Goal: Check status: Check status

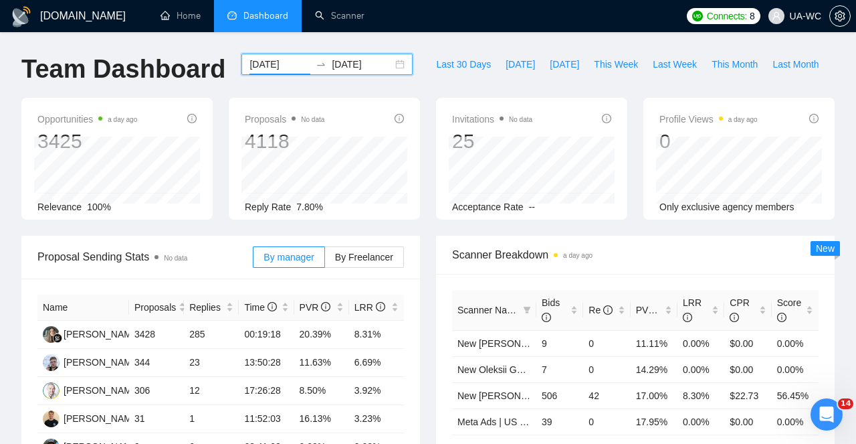
click at [294, 63] on input "[DATE]" at bounding box center [280, 64] width 61 height 15
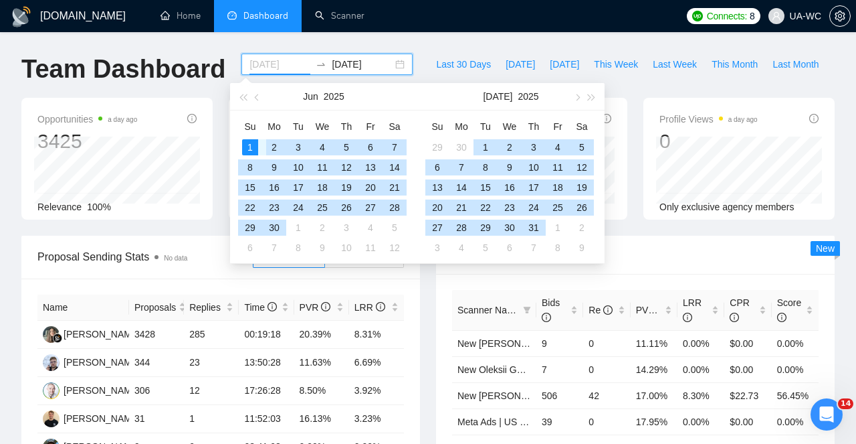
type input "[DATE]"
click at [254, 143] on div "1" at bounding box center [250, 147] width 16 height 16
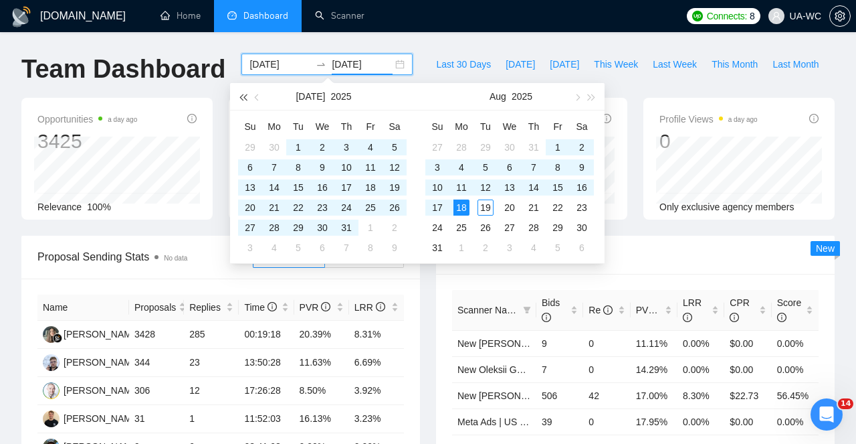
click at [244, 98] on span "button" at bounding box center [243, 97] width 7 height 7
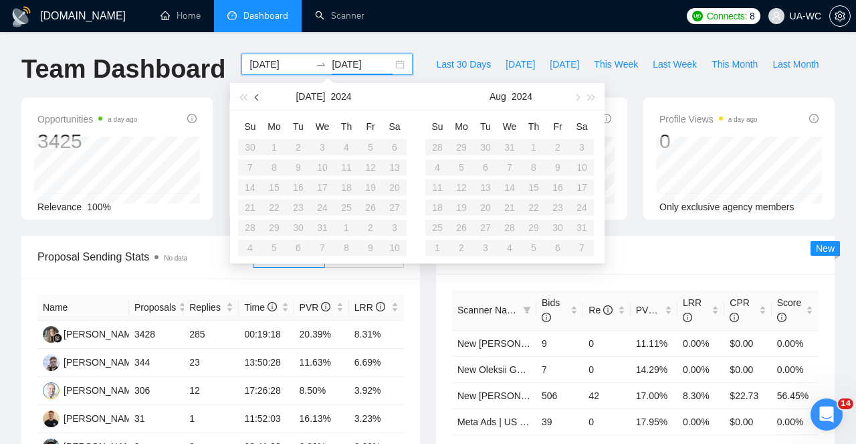
click at [260, 98] on span "button" at bounding box center [258, 97] width 7 height 7
click at [595, 98] on button "button" at bounding box center [592, 96] width 15 height 27
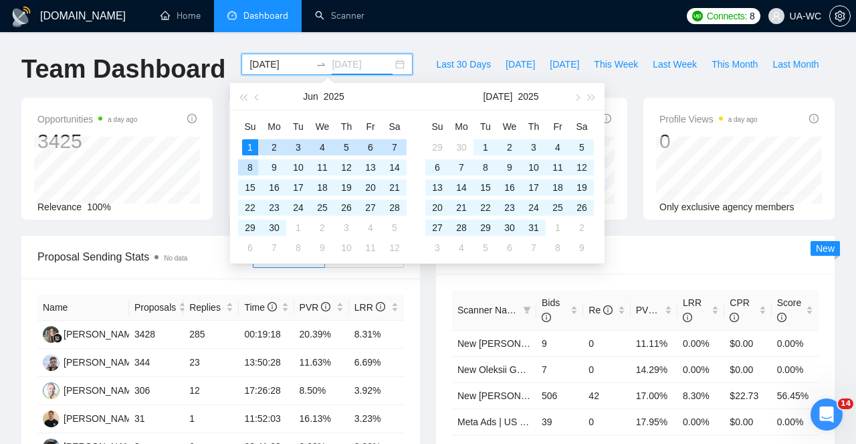
type input "[DATE]"
click at [250, 148] on div "1" at bounding box center [250, 147] width 16 height 16
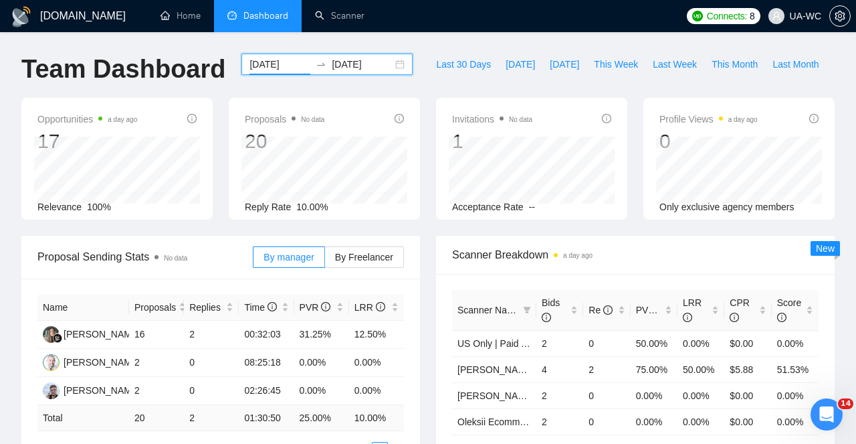
click at [268, 64] on input "[DATE]" at bounding box center [280, 64] width 61 height 15
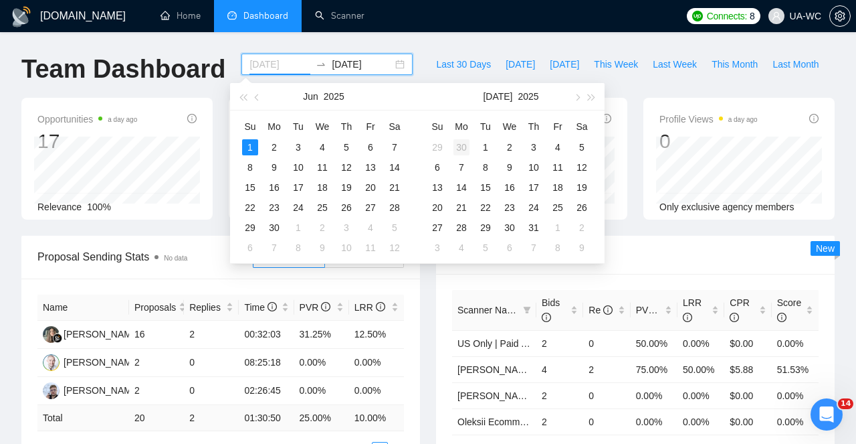
type input "[DATE]"
click at [460, 144] on div "30" at bounding box center [462, 147] width 16 height 16
type input "[DATE]"
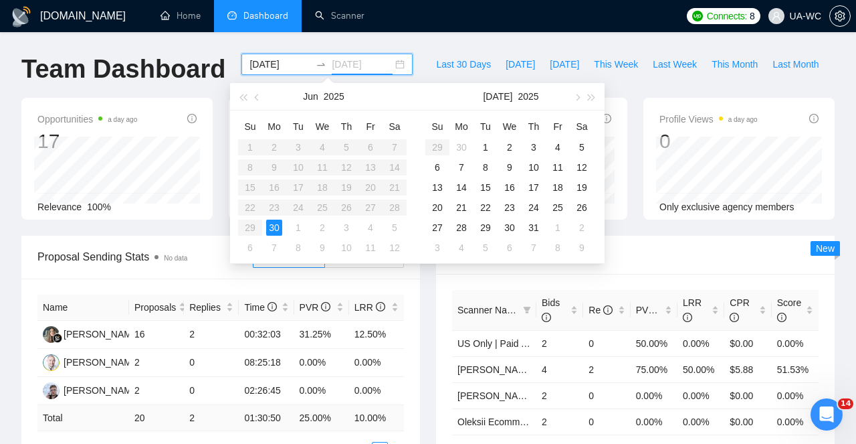
click at [276, 225] on div "30" at bounding box center [274, 227] width 16 height 16
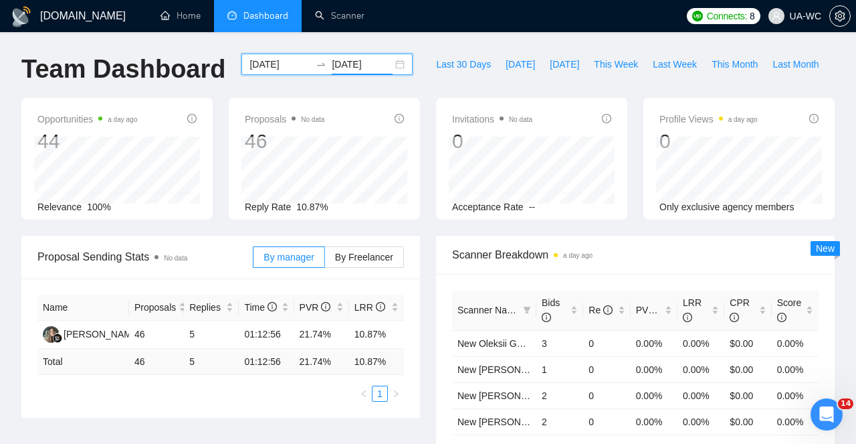
click at [250, 66] on input "[DATE]" at bounding box center [280, 64] width 61 height 15
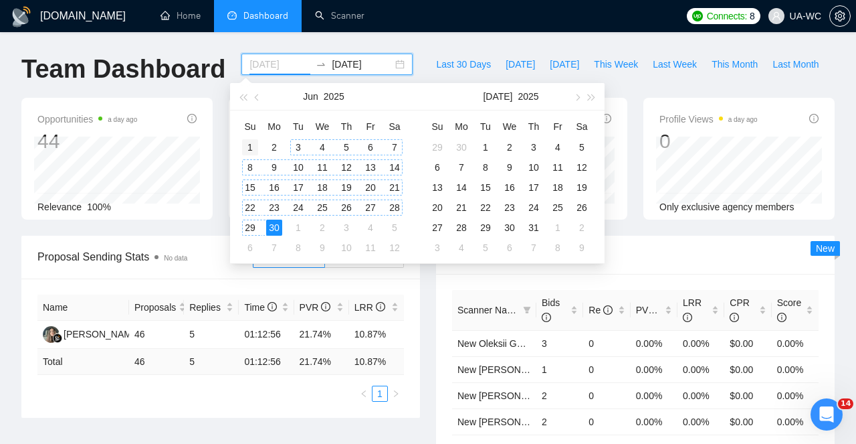
type input "[DATE]"
click at [250, 143] on div "1" at bounding box center [250, 147] width 16 height 16
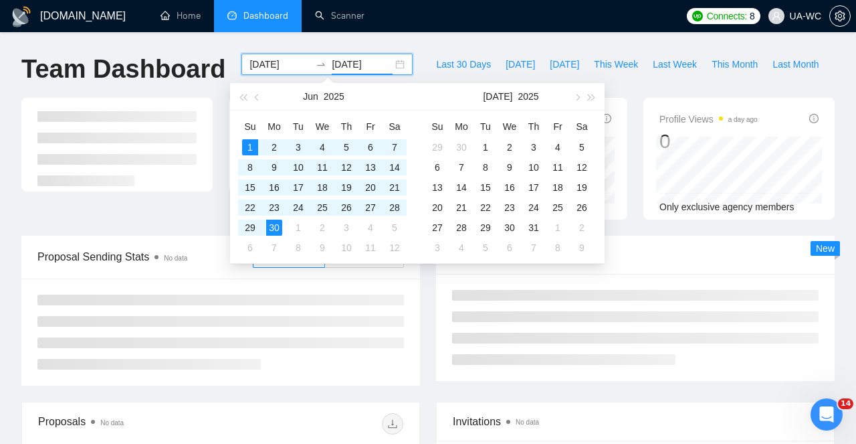
type input "[DATE]"
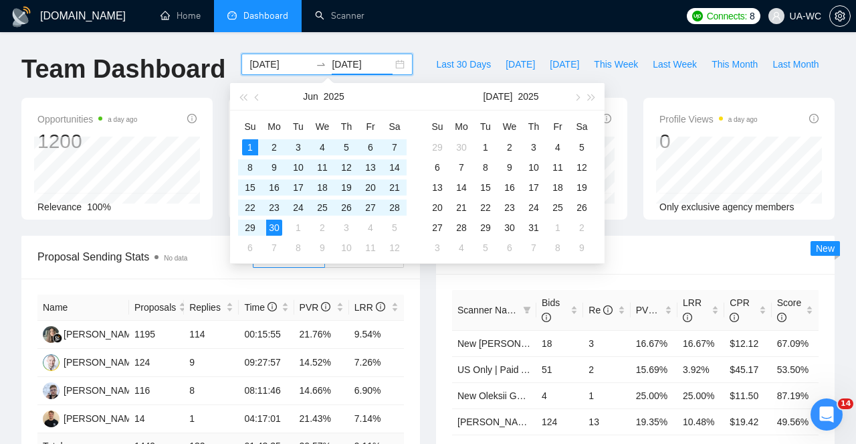
click at [434, 9] on ul "Home Dashboard Scanner" at bounding box center [409, 16] width 541 height 32
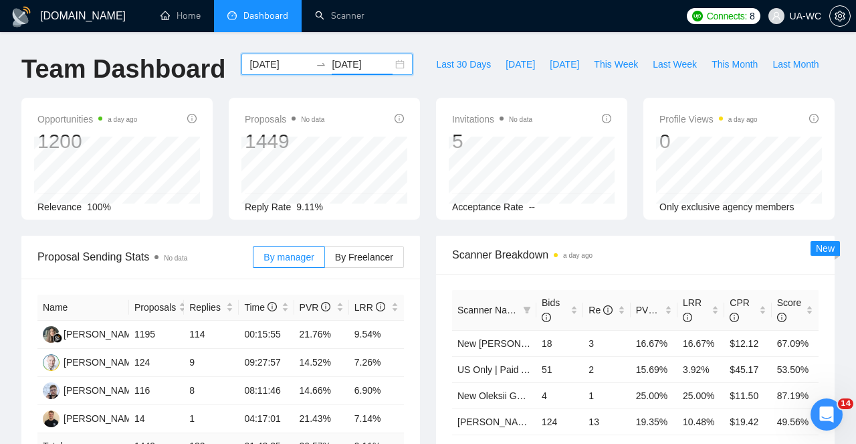
click at [269, 66] on input "[DATE]" at bounding box center [280, 64] width 61 height 15
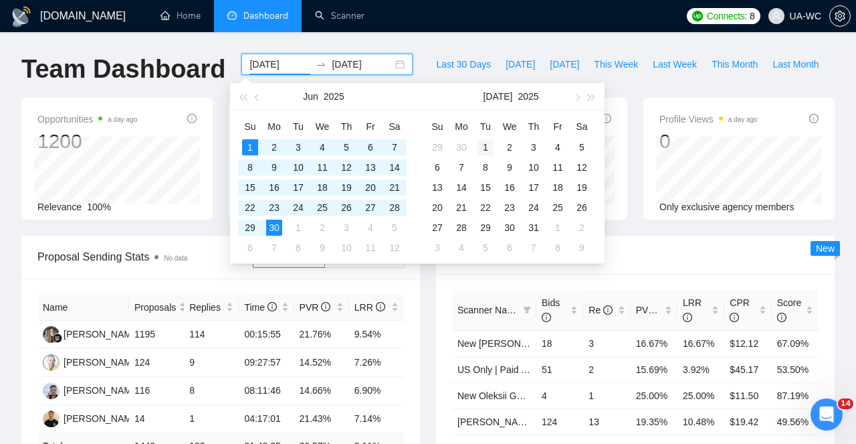
type input "[DATE]"
click at [484, 149] on div "1" at bounding box center [486, 147] width 16 height 16
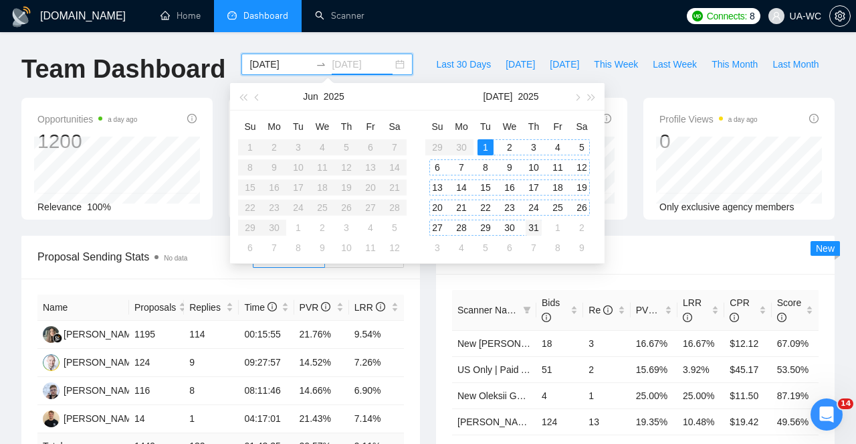
type input "[DATE]"
click at [538, 224] on div "31" at bounding box center [534, 227] width 16 height 16
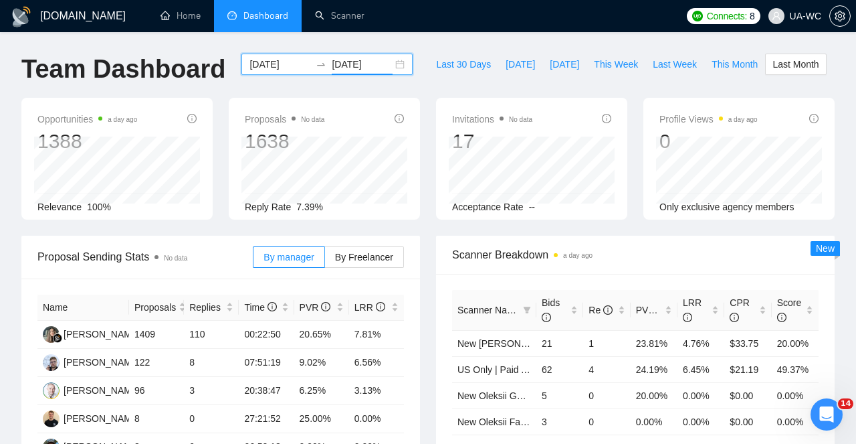
click at [269, 65] on input "[DATE]" at bounding box center [280, 64] width 61 height 15
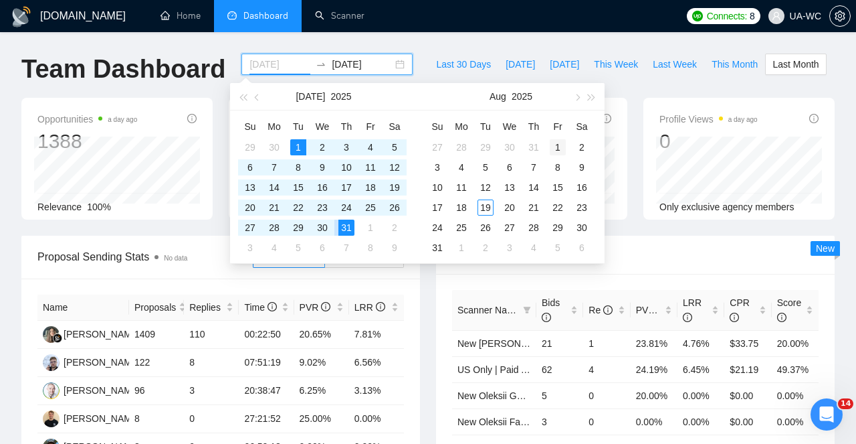
type input "[DATE]"
click at [556, 147] on div "1" at bounding box center [558, 147] width 16 height 16
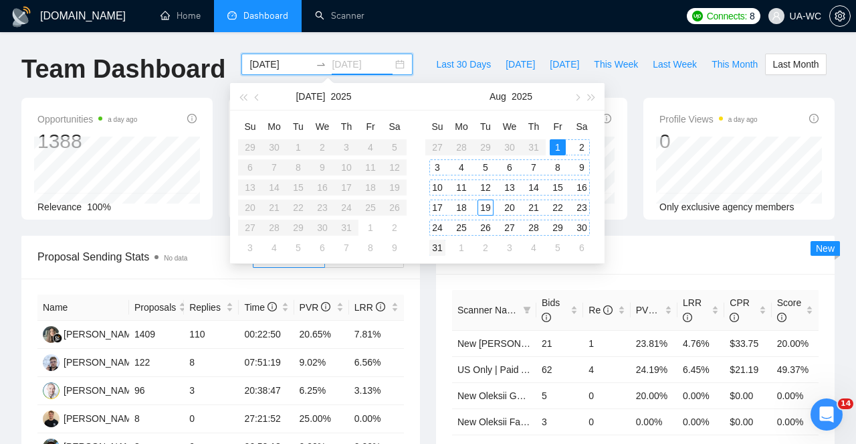
type input "[DATE]"
click at [438, 247] on div "31" at bounding box center [438, 248] width 16 height 16
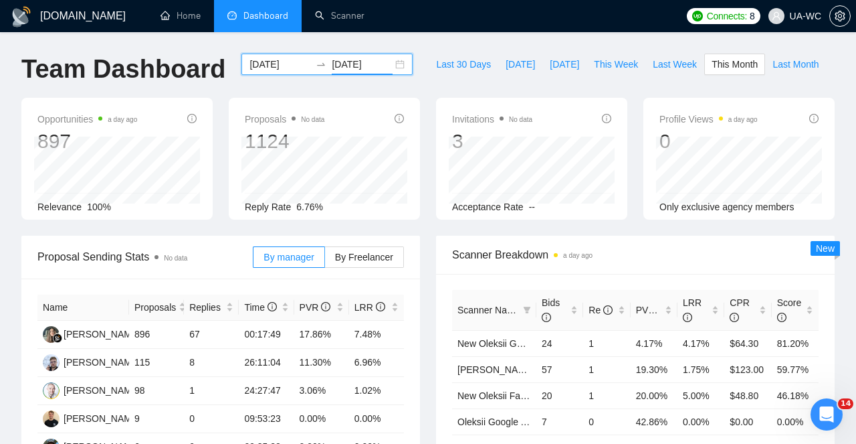
click at [276, 64] on input "[DATE]" at bounding box center [280, 64] width 61 height 15
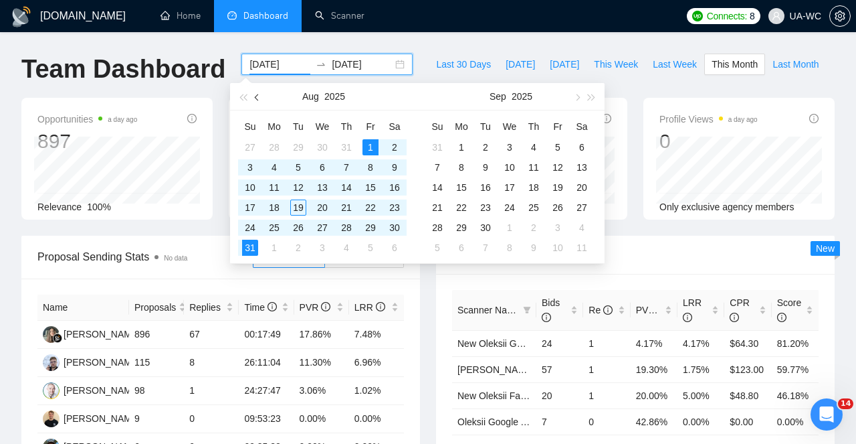
click at [258, 98] on span "button" at bounding box center [258, 97] width 7 height 7
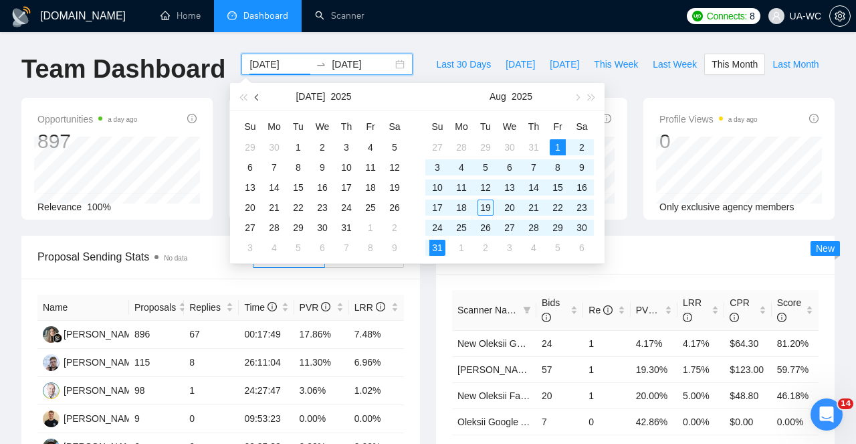
click at [258, 98] on span "button" at bounding box center [258, 97] width 7 height 7
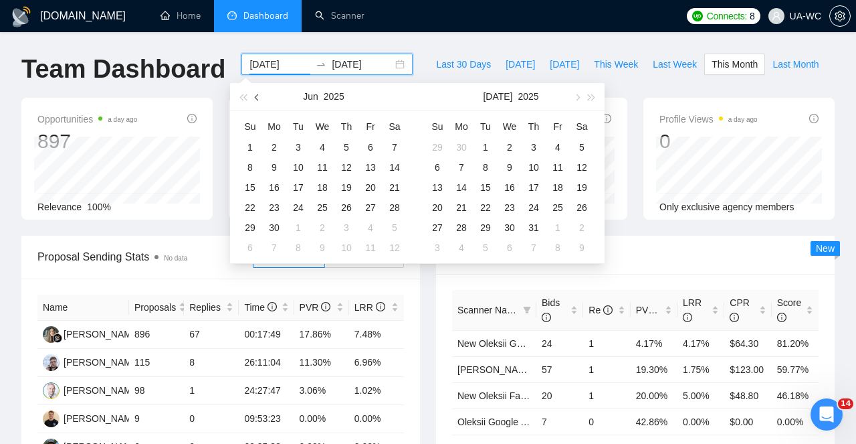
click at [258, 98] on span "button" at bounding box center [258, 97] width 7 height 7
type input "[DATE]"
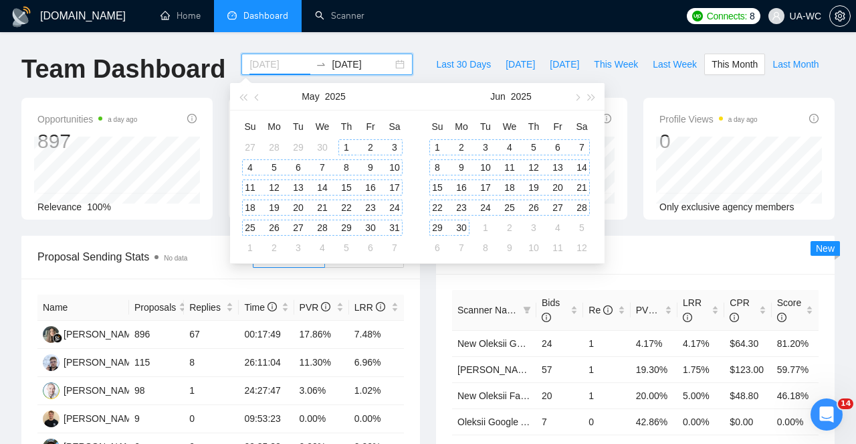
click at [345, 143] on div "1" at bounding box center [347, 147] width 16 height 16
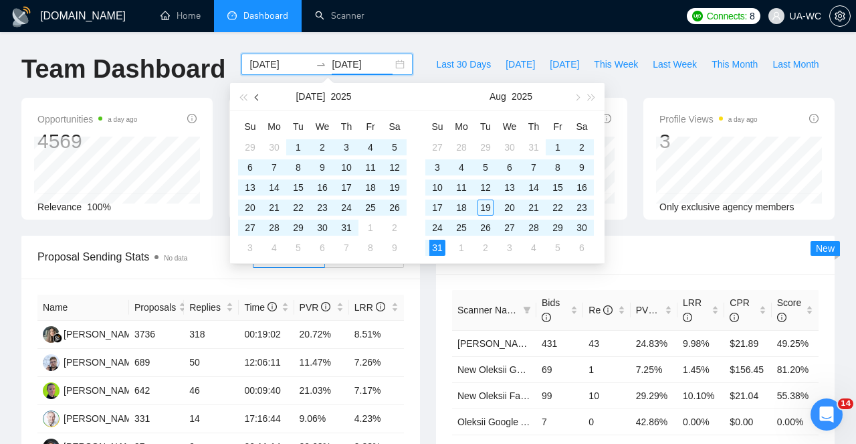
click at [257, 99] on span "button" at bounding box center [258, 97] width 7 height 7
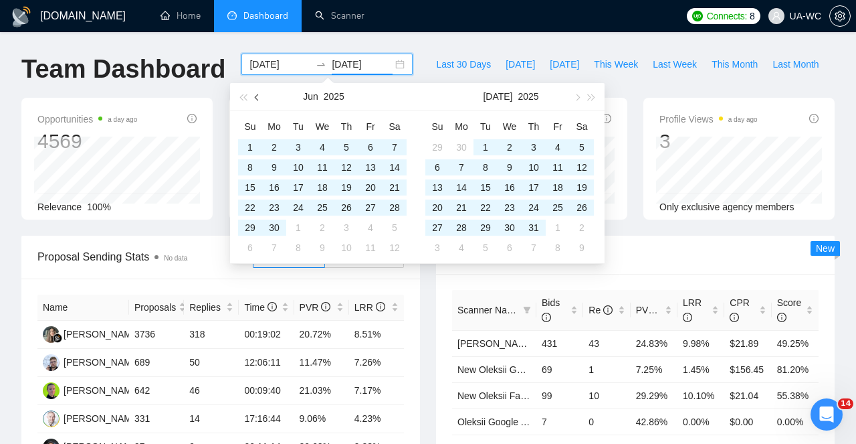
click at [257, 99] on span "button" at bounding box center [258, 97] width 7 height 7
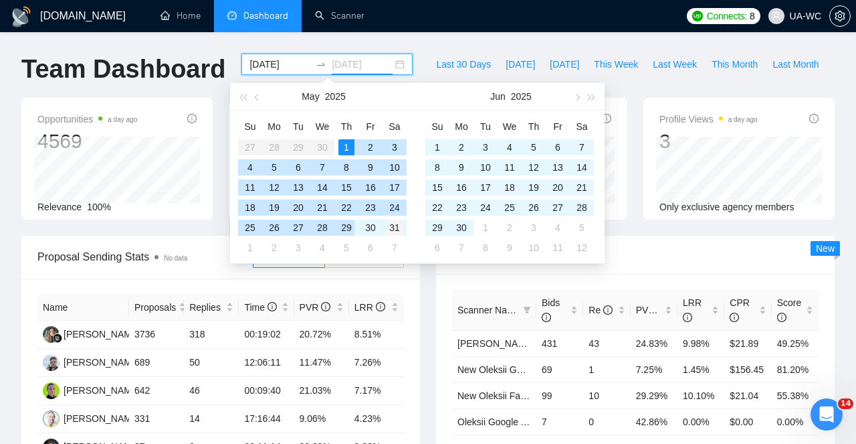
type input "[DATE]"
click at [395, 226] on div "31" at bounding box center [395, 227] width 16 height 16
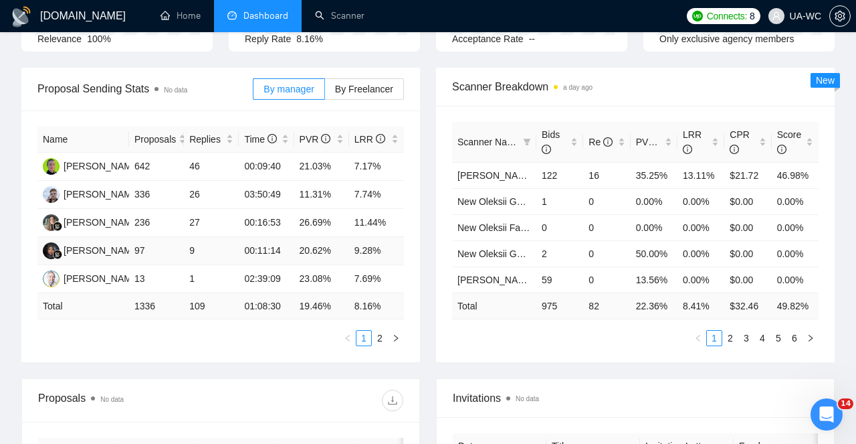
scroll to position [169, 0]
